Goal: Book appointment/travel/reservation

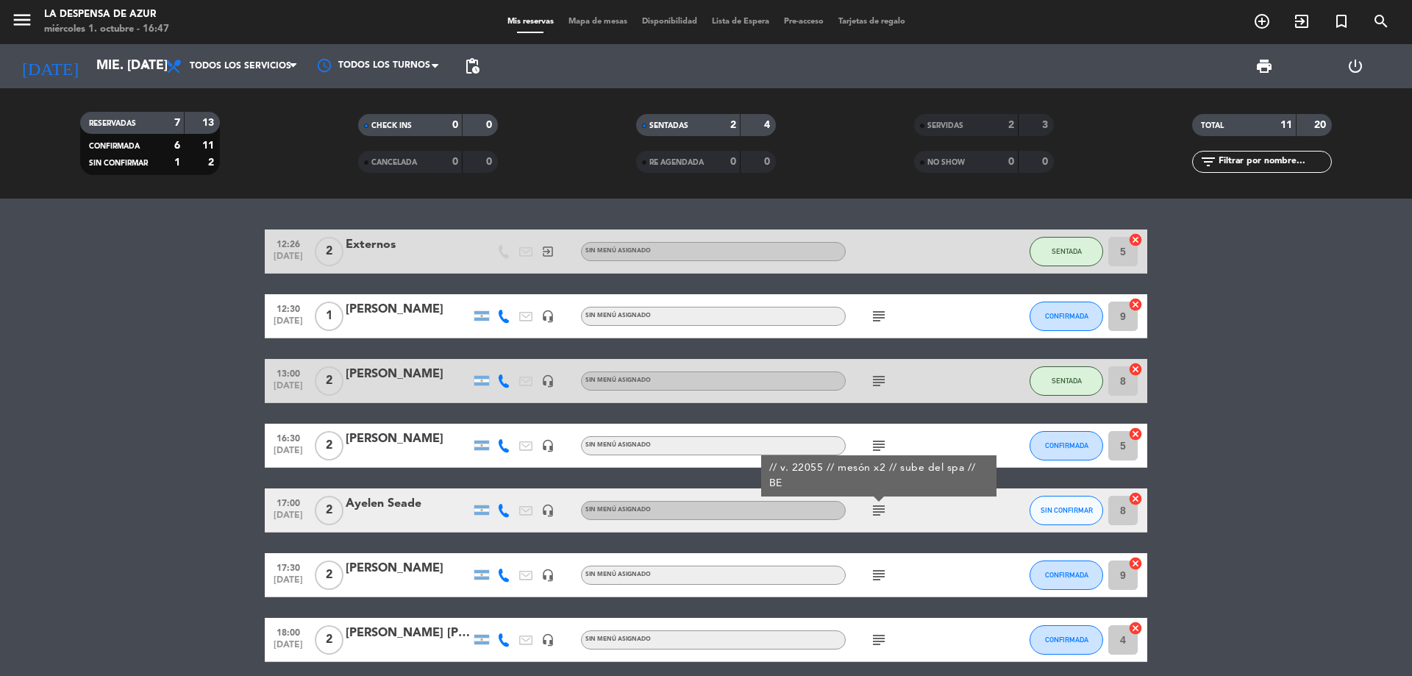
scroll to position [74, 0]
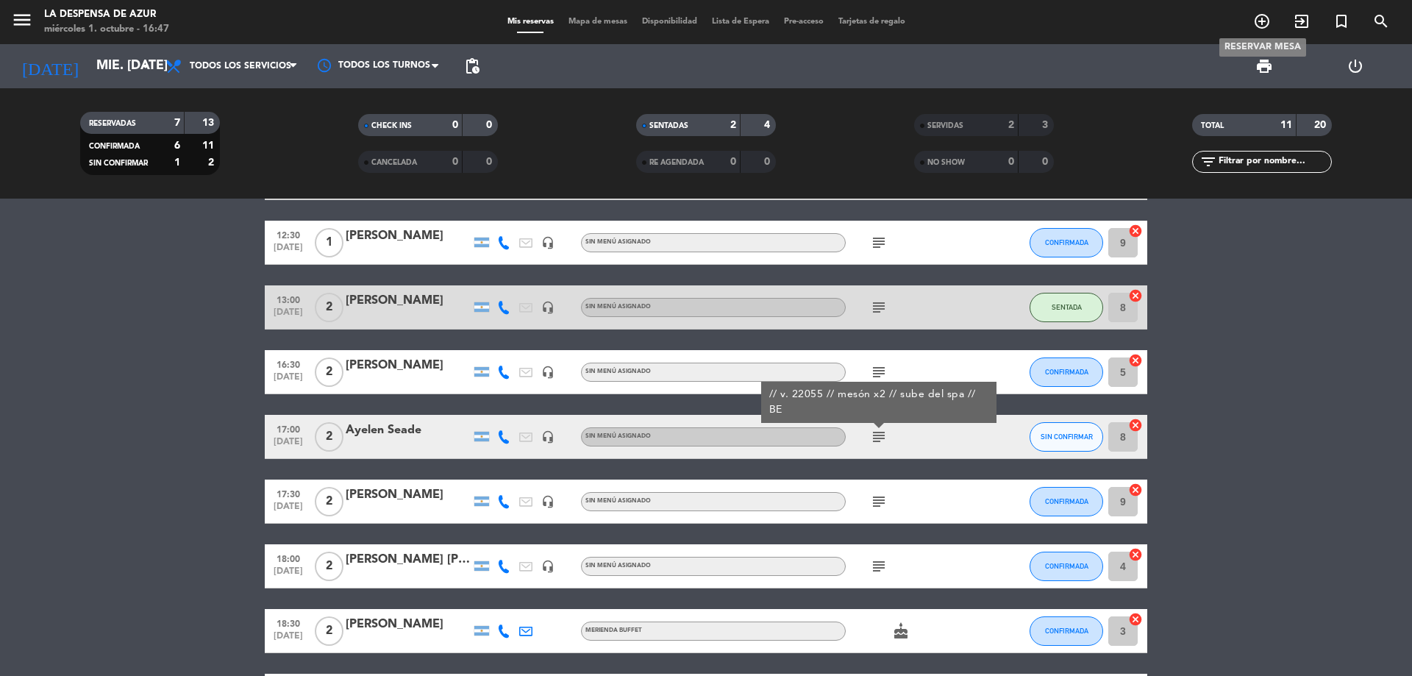
click at [1265, 25] on icon "add_circle_outline" at bounding box center [1262, 21] width 18 height 18
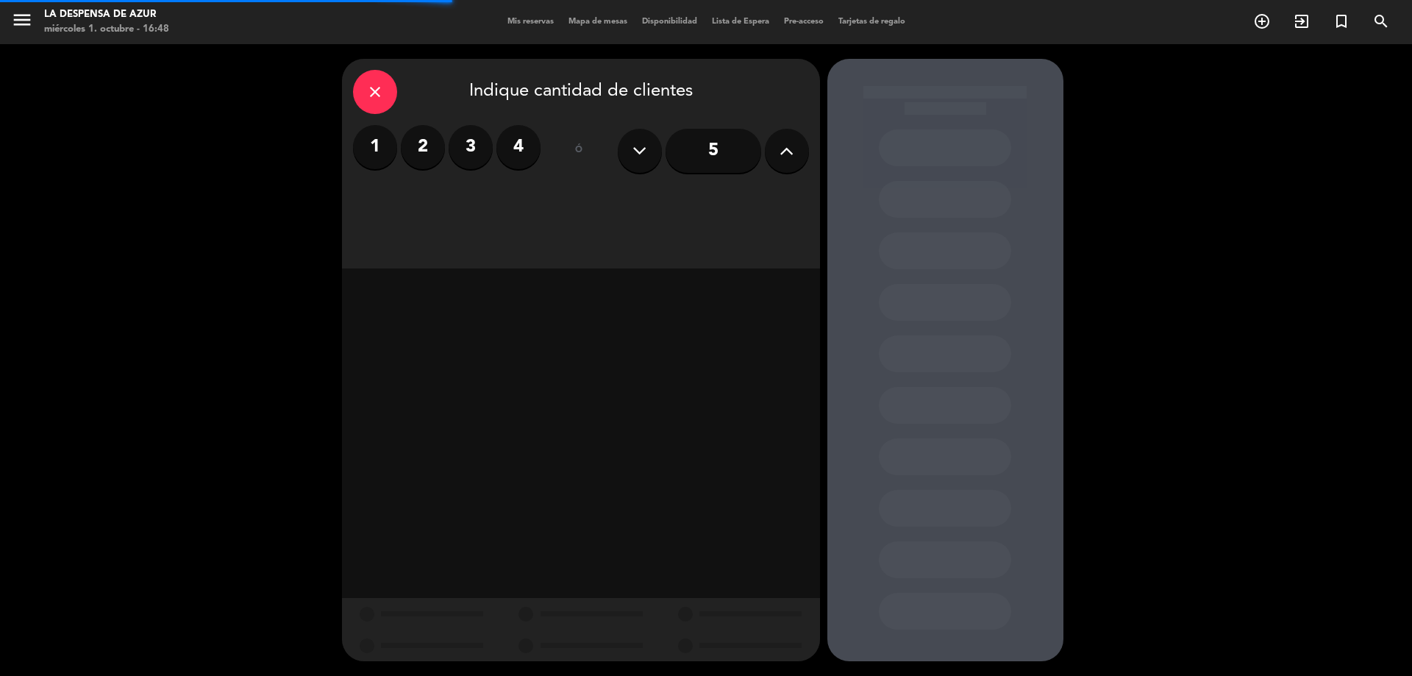
click at [513, 159] on label "4" at bounding box center [518, 147] width 44 height 44
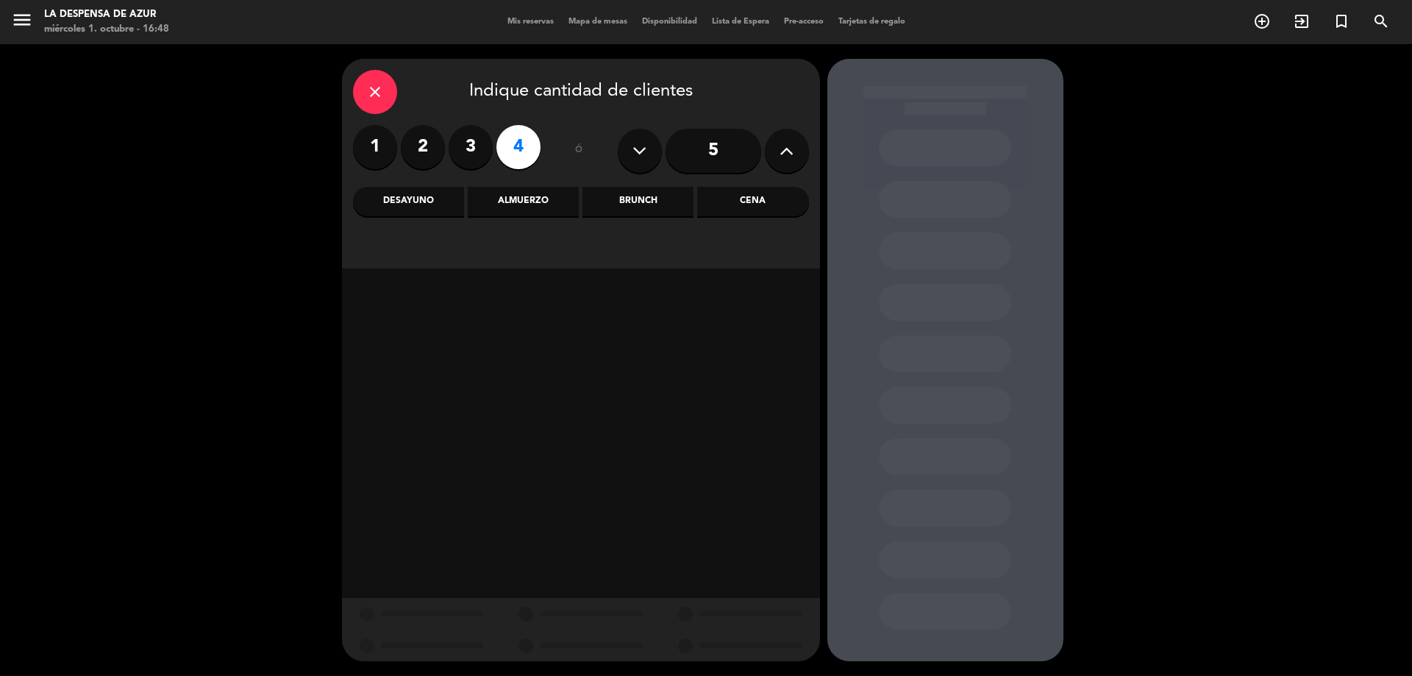
click at [476, 146] on label "3" at bounding box center [470, 147] width 44 height 44
click at [693, 198] on div "Brunch" at bounding box center [637, 201] width 111 height 29
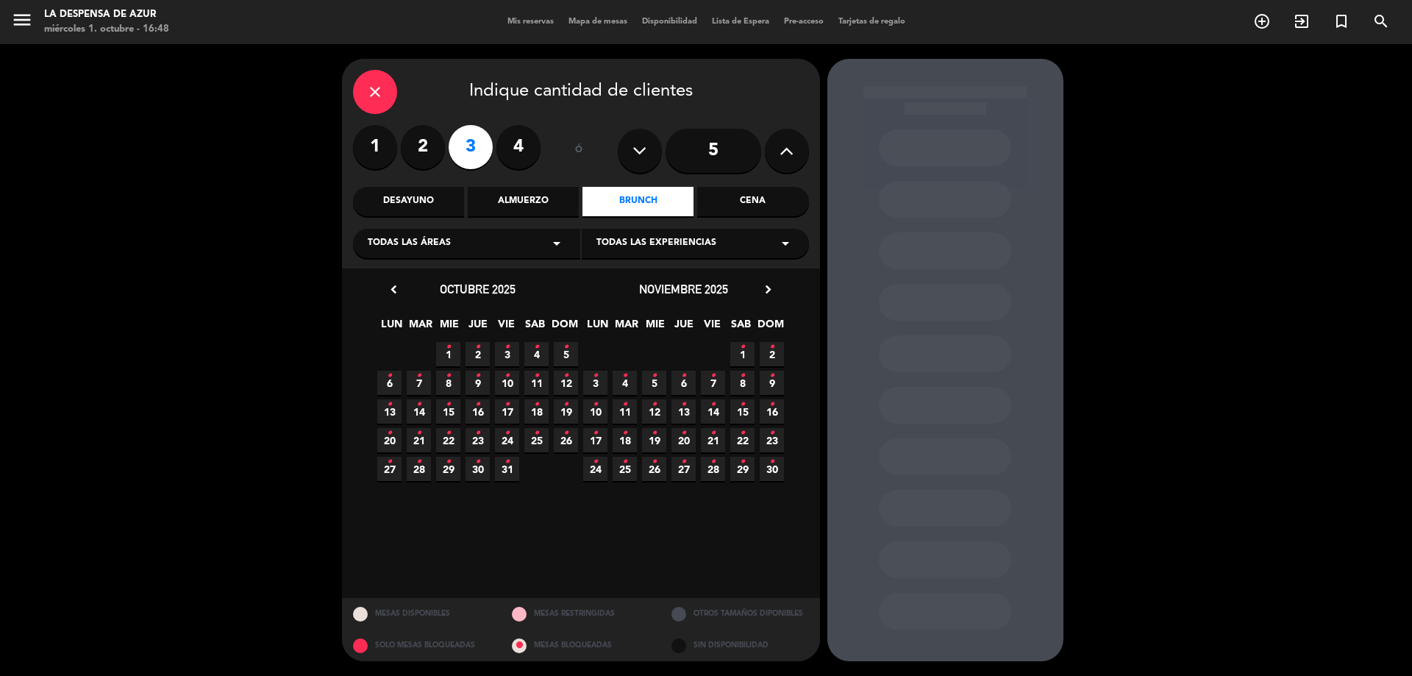
click at [529, 351] on span "4 •" at bounding box center [536, 354] width 24 height 24
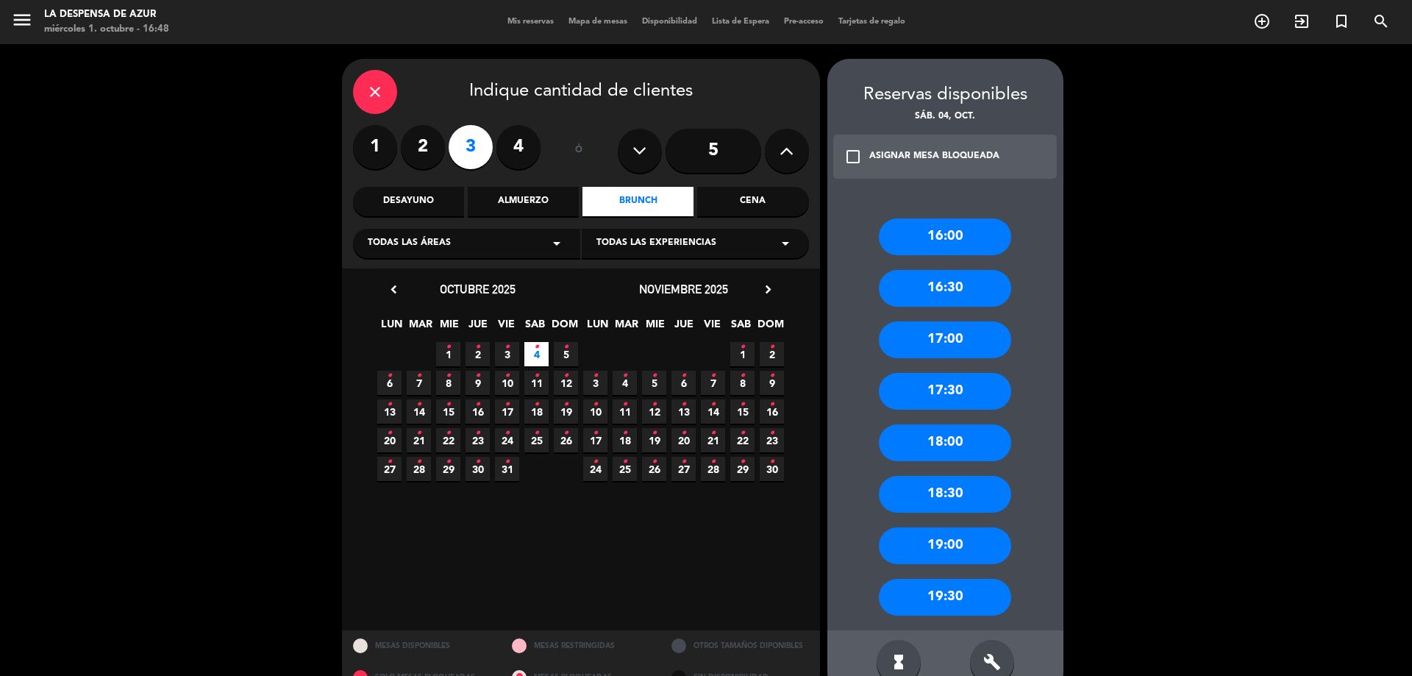
click at [937, 433] on div "18:00" at bounding box center [945, 442] width 132 height 37
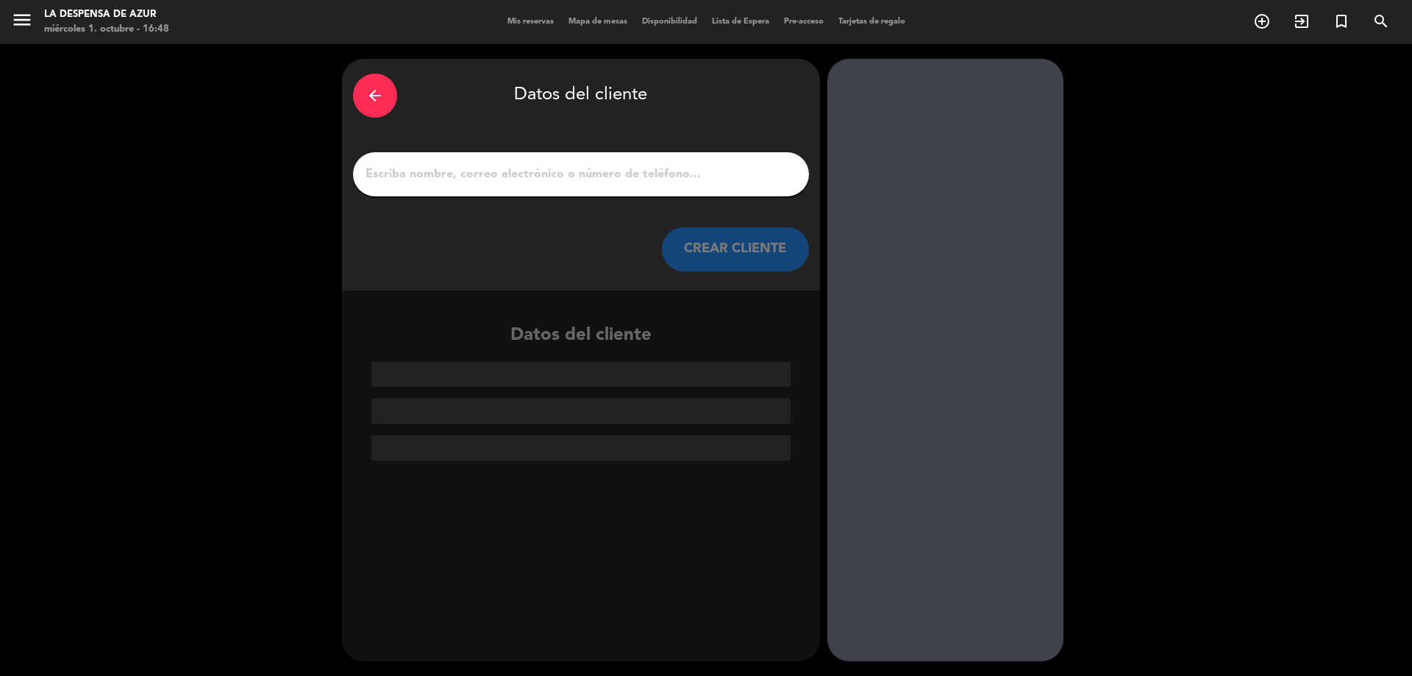
click at [746, 172] on input "1" at bounding box center [581, 174] width 434 height 21
paste input "[PERSON_NAME] // 3512658805"
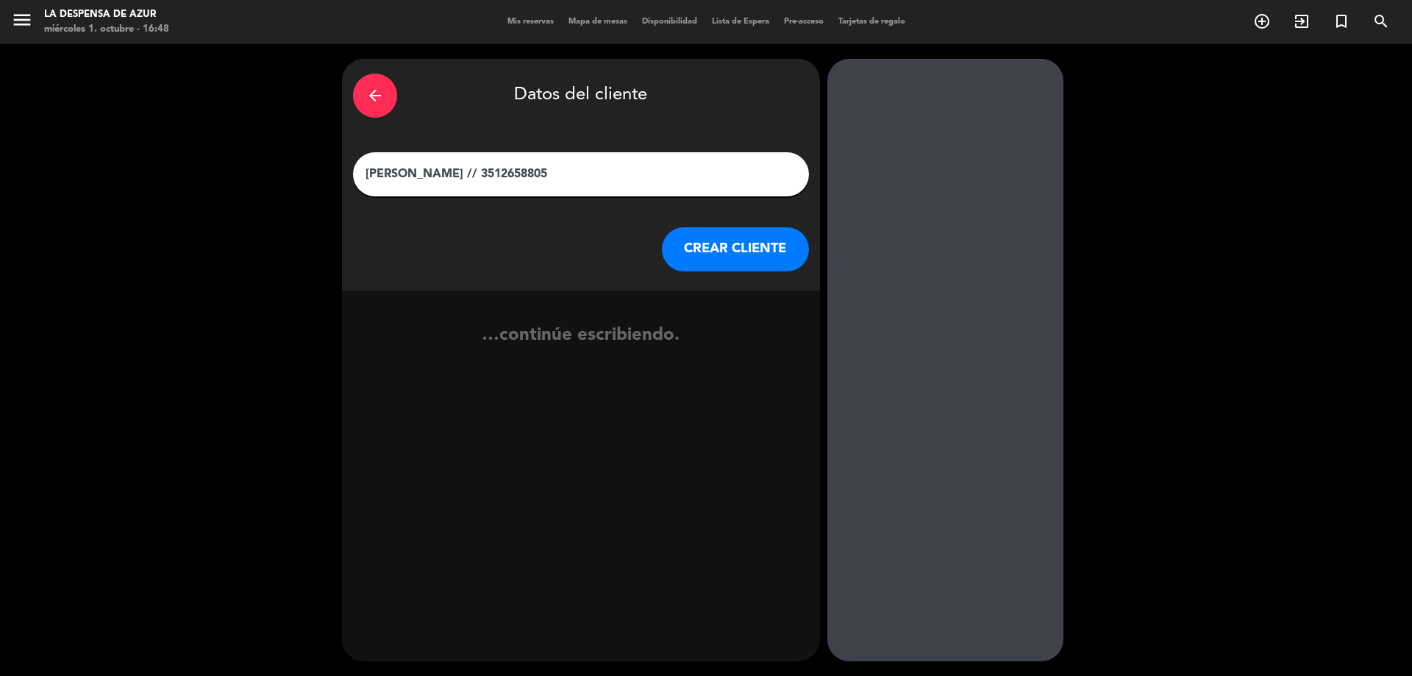
type input "[PERSON_NAME] // 3512658805"
click at [742, 262] on button "CREAR CLIENTE" at bounding box center [735, 249] width 147 height 44
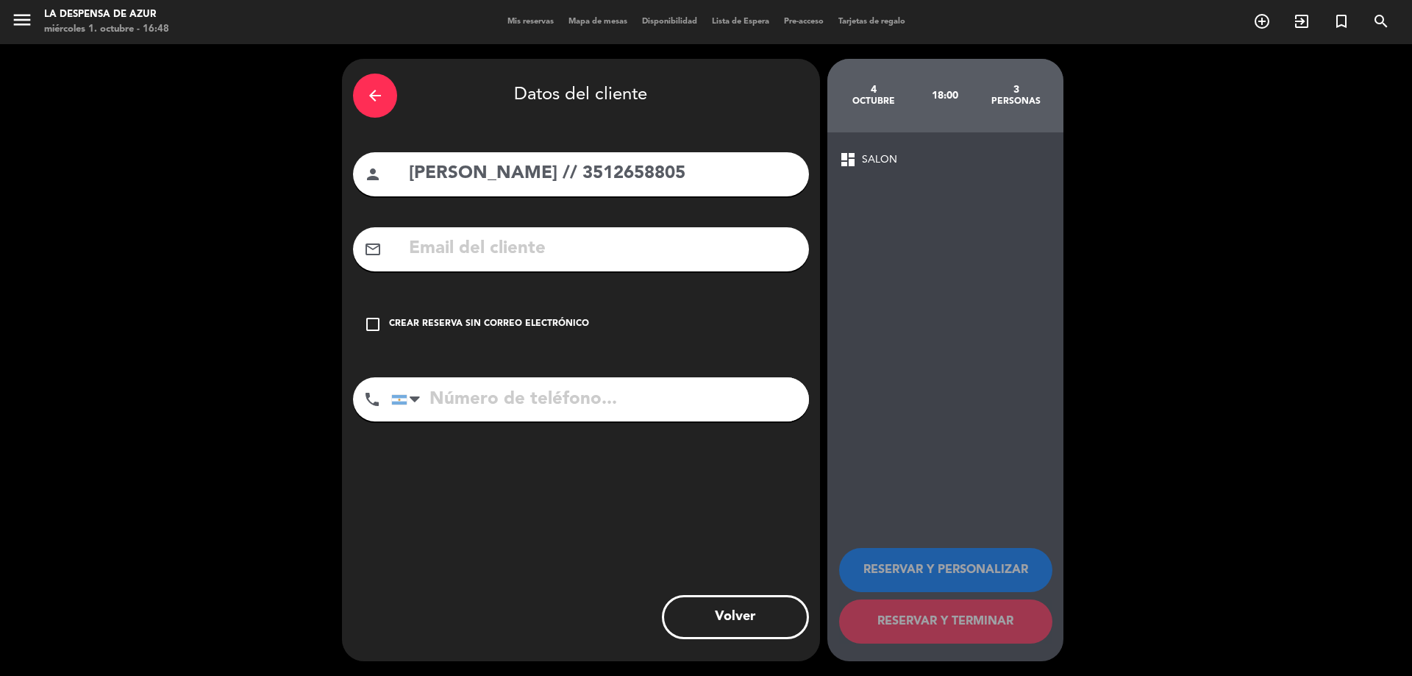
drag, startPoint x: 623, startPoint y: 177, endPoint x: 707, endPoint y: 183, distance: 83.3
click at [715, 183] on input "[PERSON_NAME] // 3512658805" at bounding box center [602, 174] width 390 height 30
click at [623, 172] on input "[PERSON_NAME] // 3512658805" at bounding box center [602, 174] width 390 height 30
drag, startPoint x: 621, startPoint y: 172, endPoint x: 861, endPoint y: 195, distance: 241.5
click at [861, 195] on div "arrow_back Datos del cliente person [PERSON_NAME][GEOGRAPHIC_DATA] // 351265880…" at bounding box center [706, 360] width 1412 height 632
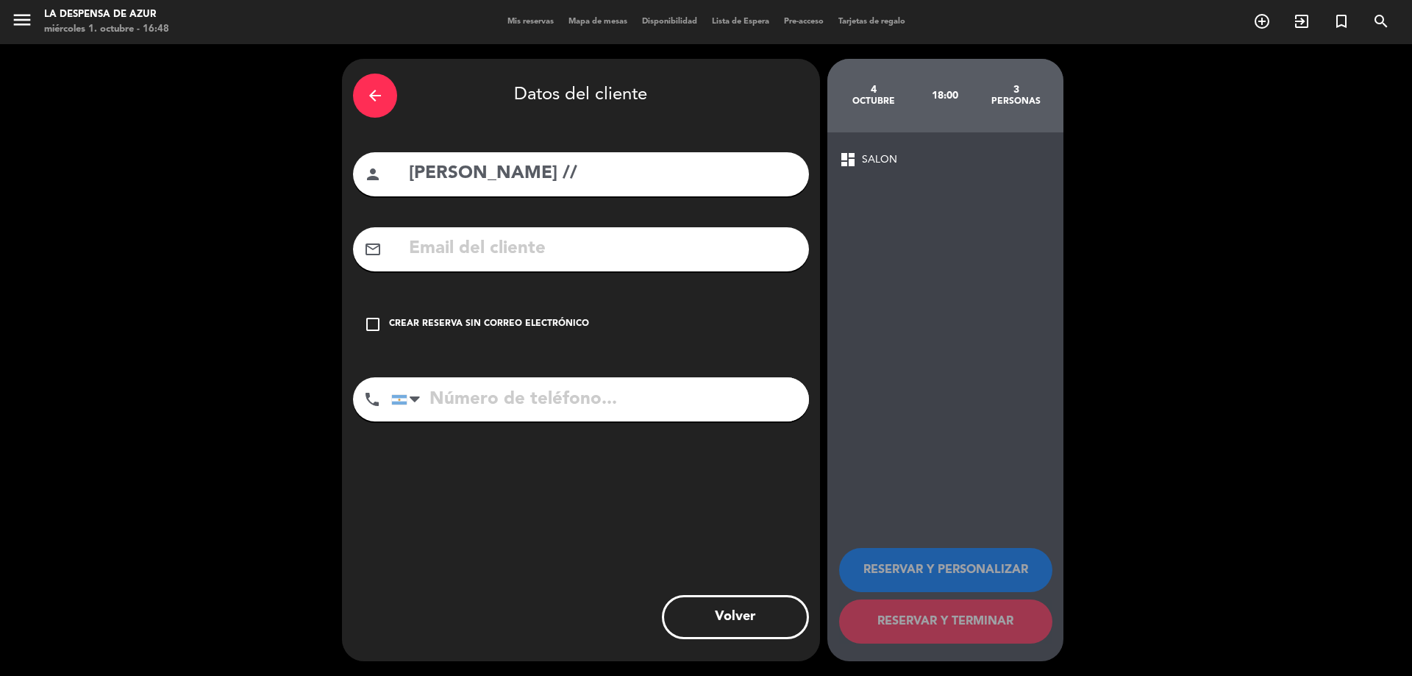
type input "[PERSON_NAME] //"
drag, startPoint x: 485, startPoint y: 408, endPoint x: 473, endPoint y: 337, distance: 71.7
click at [485, 407] on input "tel" at bounding box center [600, 399] width 418 height 44
paste input "3512658805"
type input "3512658805"
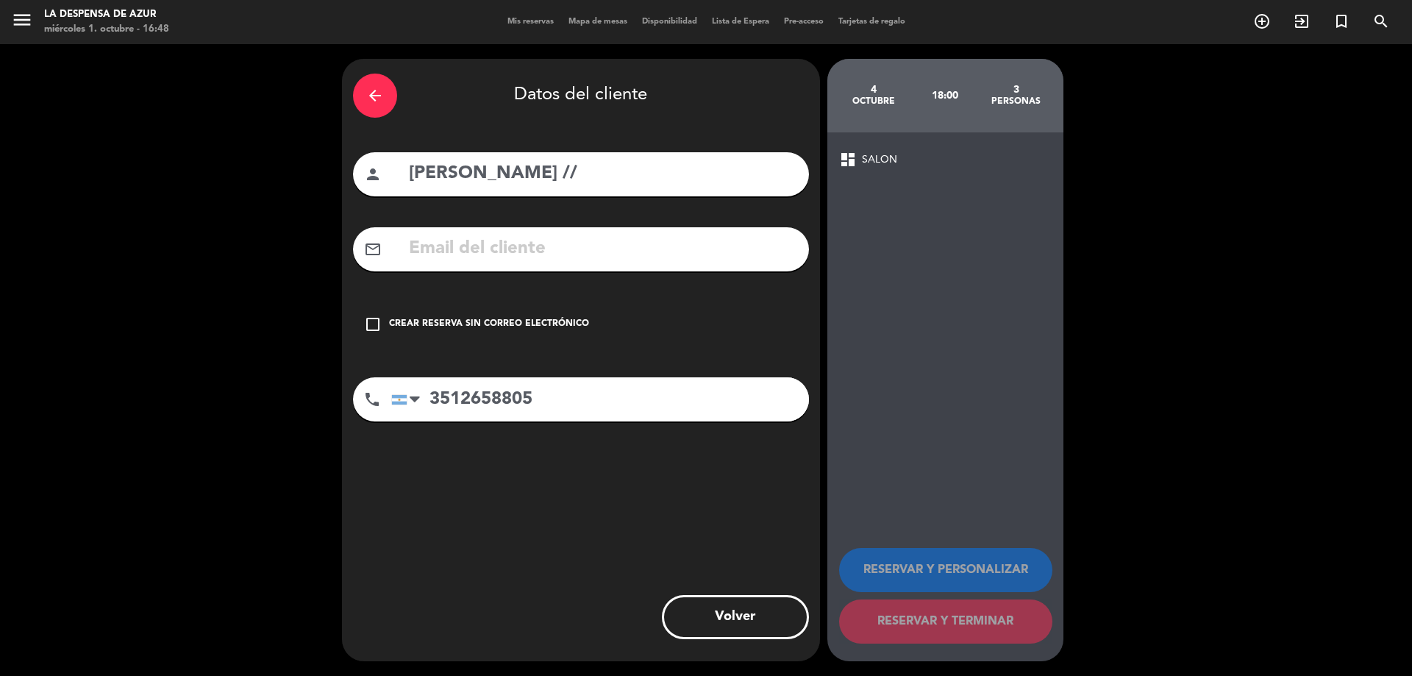
click at [476, 323] on div "Crear reserva sin correo electrónico" at bounding box center [489, 324] width 200 height 15
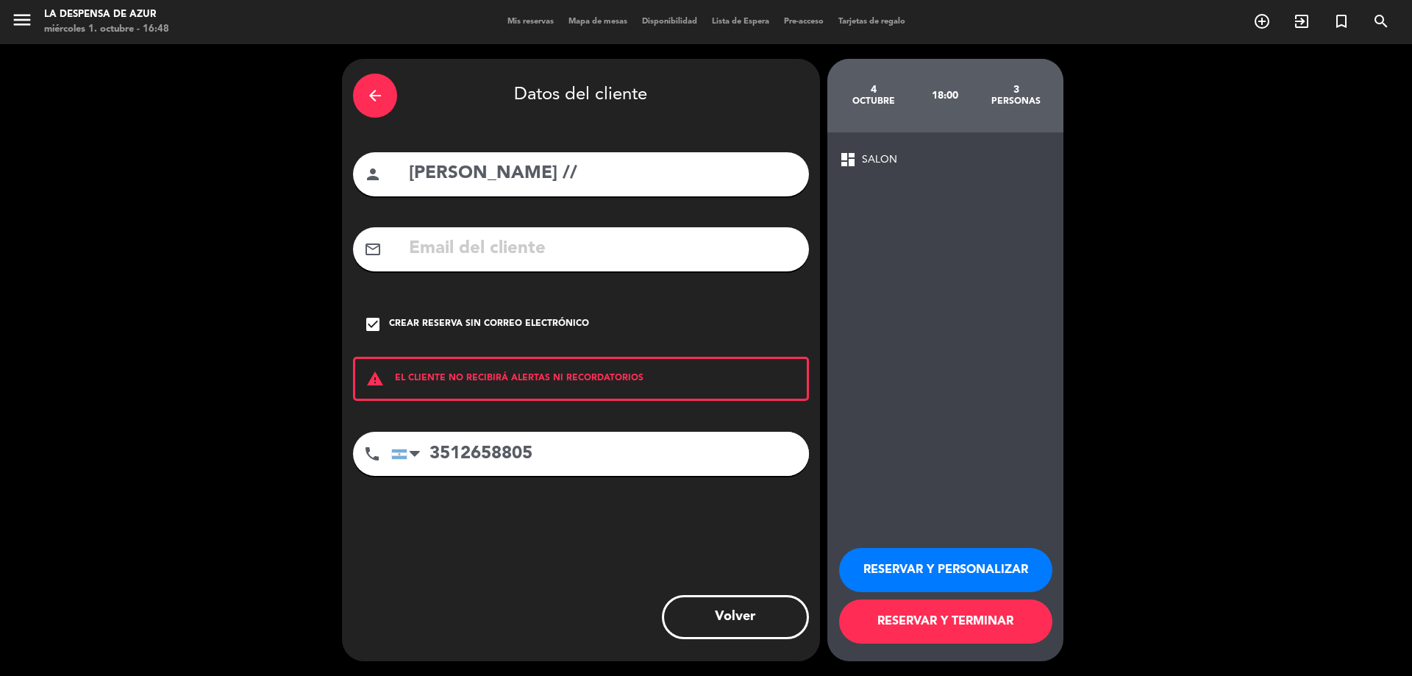
drag, startPoint x: 597, startPoint y: 182, endPoint x: 720, endPoint y: 202, distance: 124.4
click at [720, 202] on div "arrow_back Datos del cliente person [PERSON_NAME] // mail_outline check_box Cre…" at bounding box center [581, 360] width 478 height 602
type input "[PERSON_NAME]"
click at [947, 576] on button "RESERVAR Y PERSONALIZAR" at bounding box center [945, 570] width 213 height 44
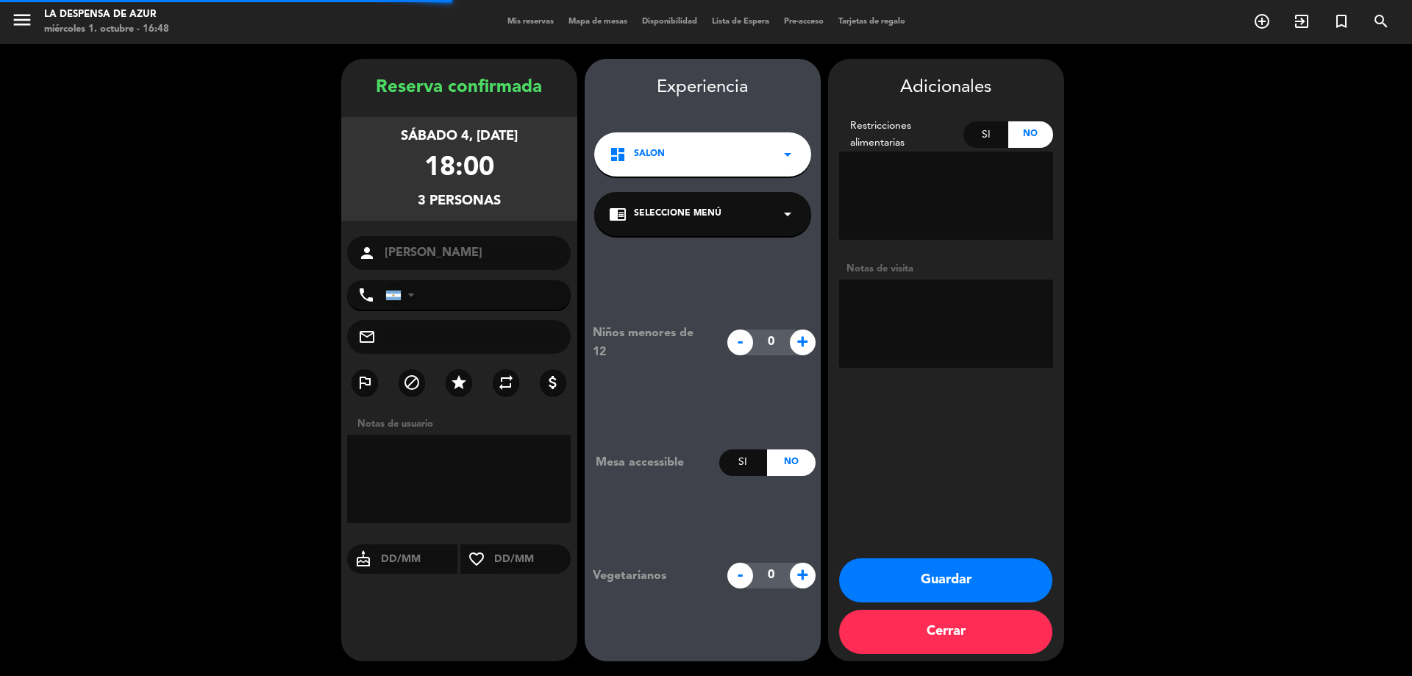
type input "[PHONE_NUMBER]"
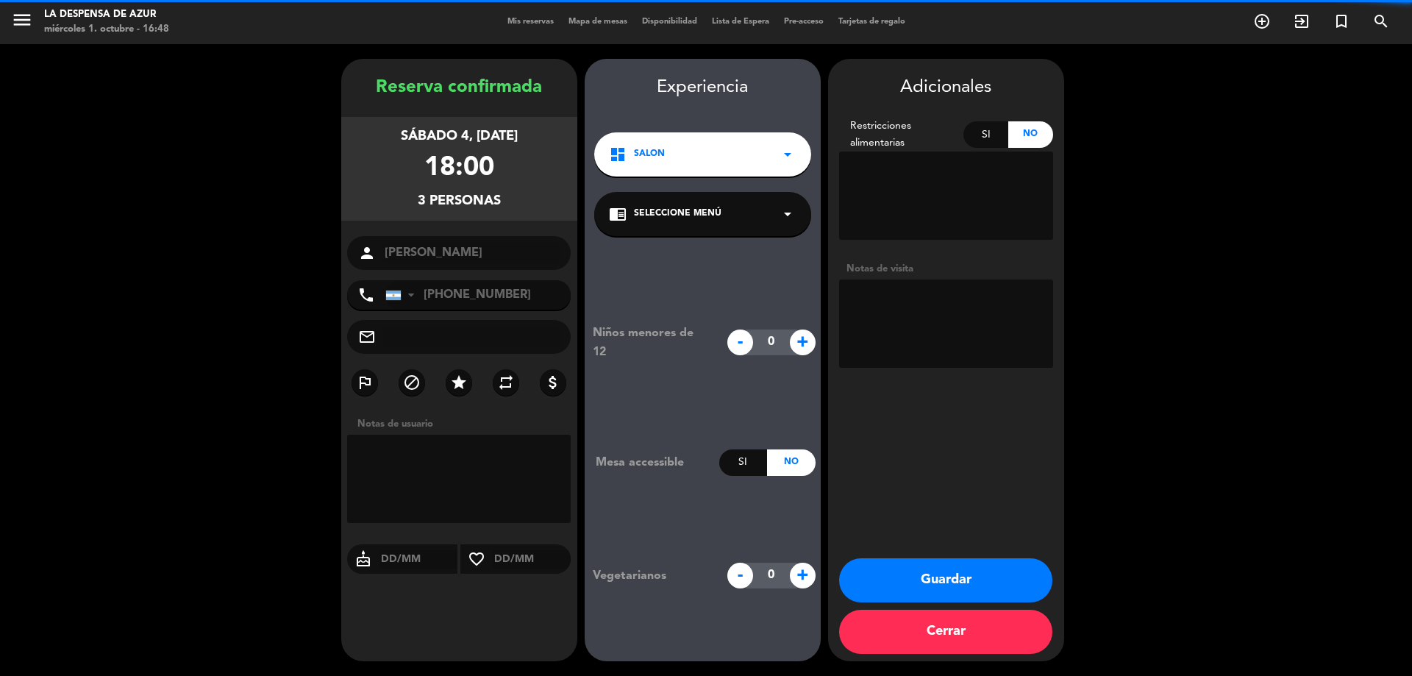
click at [945, 313] on textarea at bounding box center [946, 323] width 214 height 88
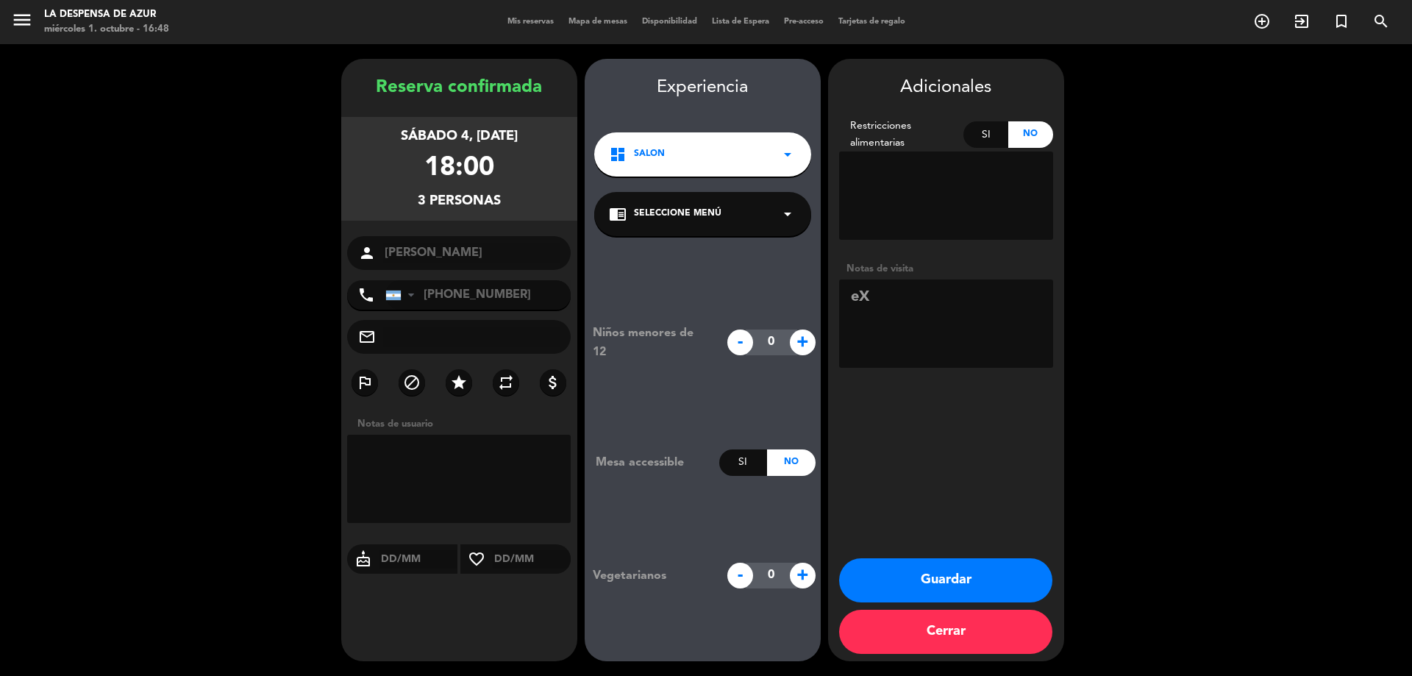
type textarea "e"
type textarea "Externas // Deben abonar // BE"
drag, startPoint x: 959, startPoint y: 599, endPoint x: 949, endPoint y: 590, distance: 13.6
click at [953, 593] on button "Guardar" at bounding box center [945, 580] width 213 height 44
drag, startPoint x: 945, startPoint y: 584, endPoint x: 902, endPoint y: 502, distance: 92.4
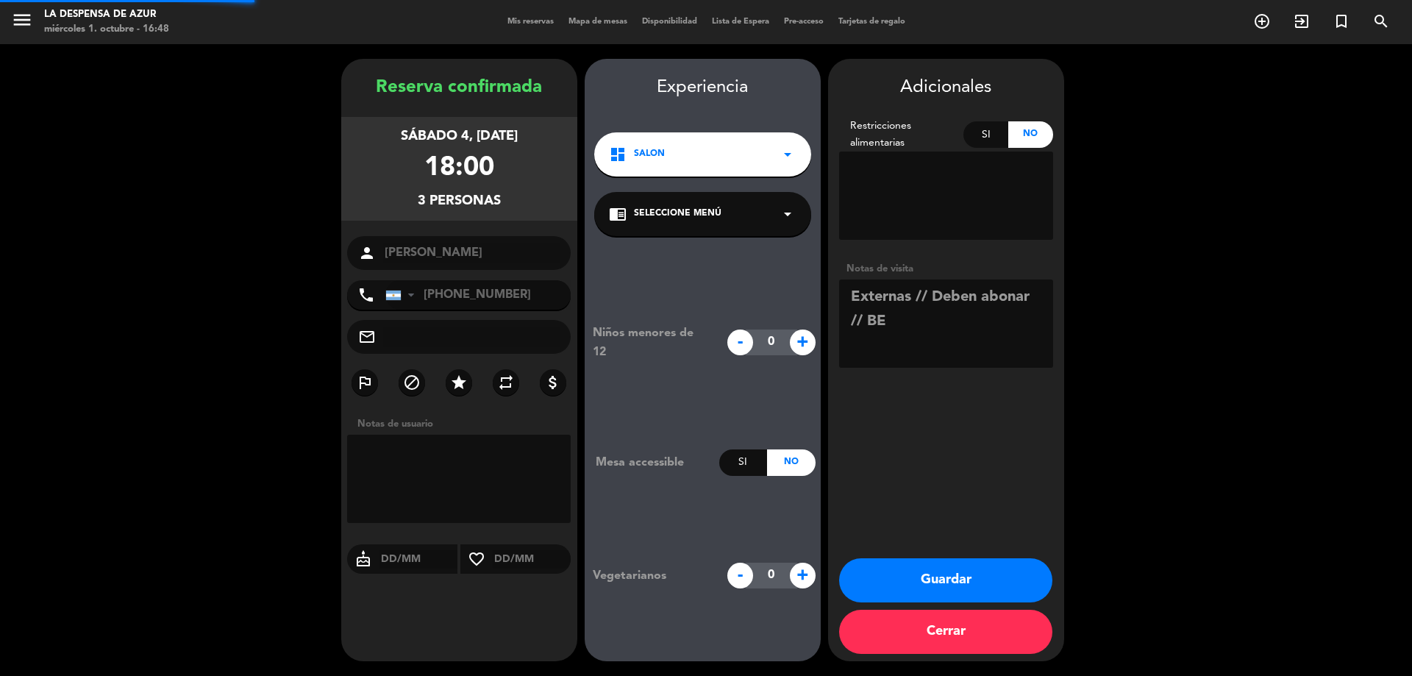
click at [940, 585] on button "Guardar" at bounding box center [945, 580] width 213 height 44
